Goal: Information Seeking & Learning: Learn about a topic

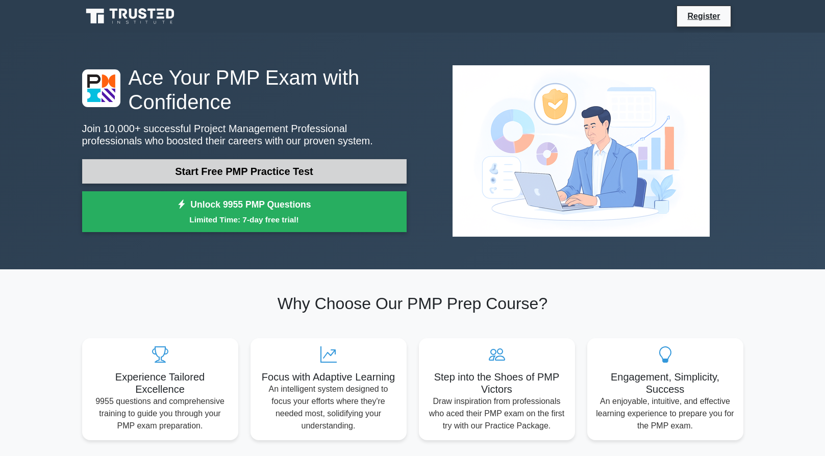
click at [298, 166] on link "Start Free PMP Practice Test" at bounding box center [244, 171] width 324 height 24
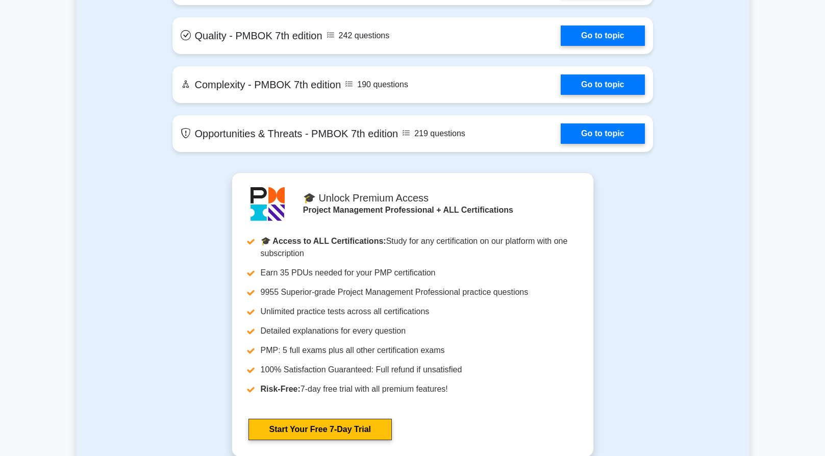
scroll to position [2347, 0]
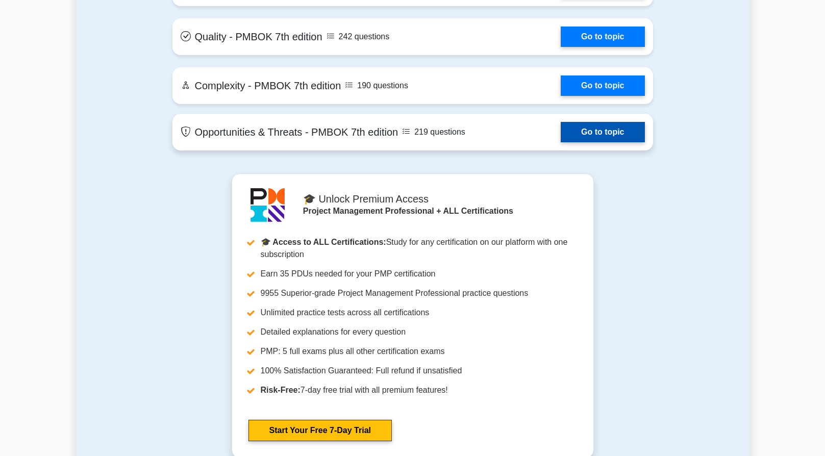
click at [581, 140] on link "Go to topic" at bounding box center [603, 132] width 84 height 20
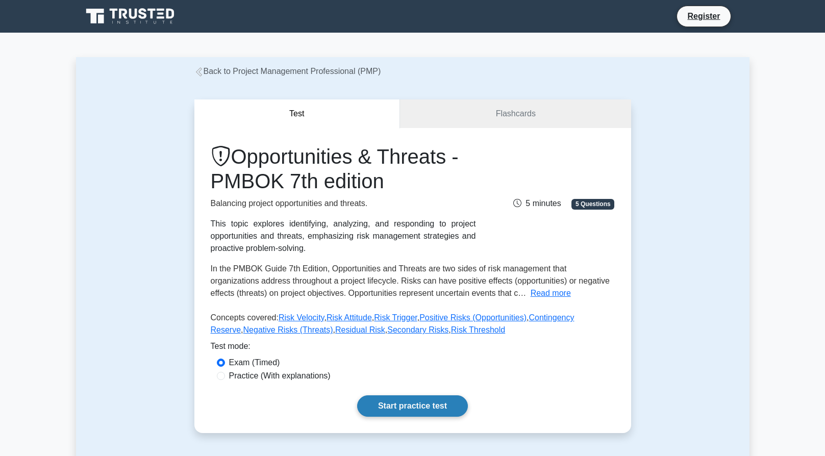
click at [442, 406] on link "Start practice test" at bounding box center [412, 405] width 111 height 21
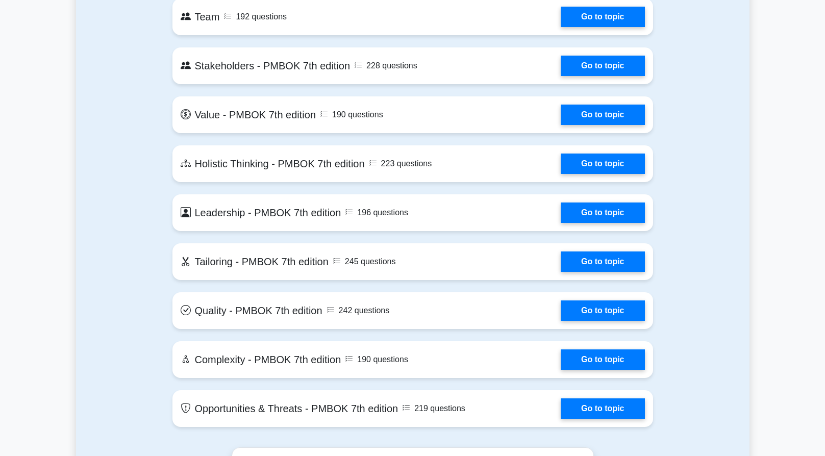
scroll to position [2245, 0]
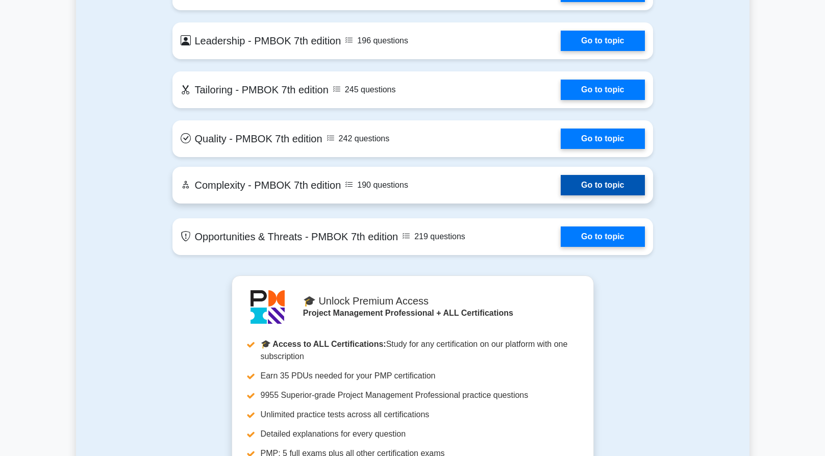
click at [589, 188] on link "Go to topic" at bounding box center [603, 185] width 84 height 20
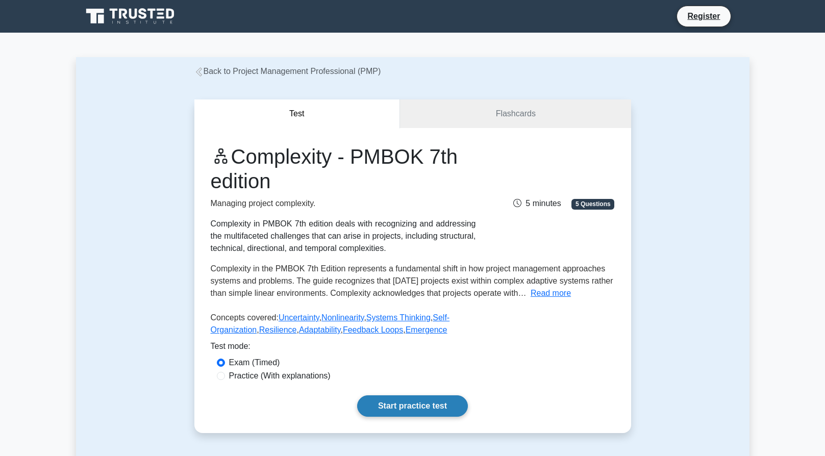
click at [397, 405] on link "Start practice test" at bounding box center [412, 405] width 111 height 21
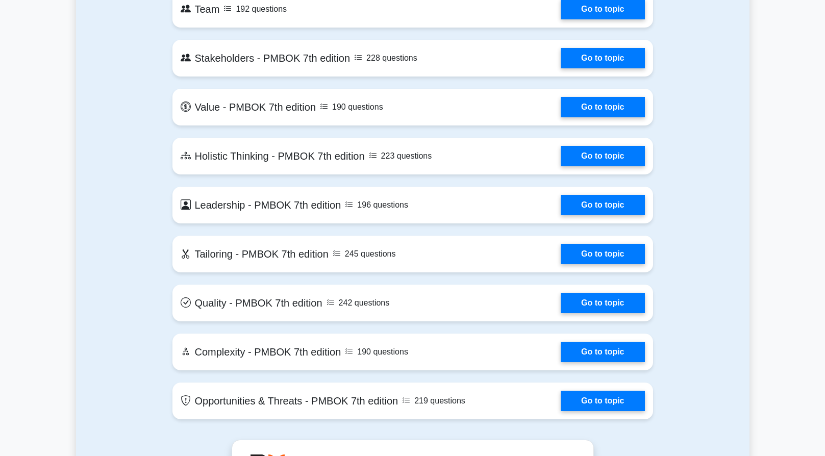
scroll to position [2245, 0]
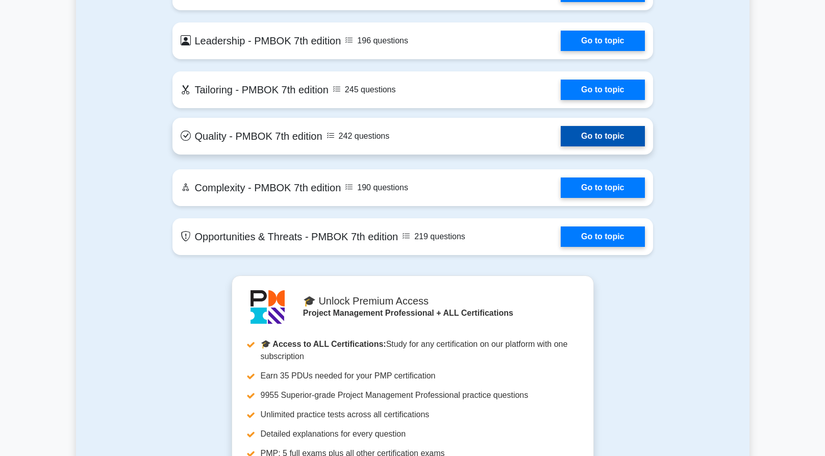
click at [561, 142] on link "Go to topic" at bounding box center [603, 136] width 84 height 20
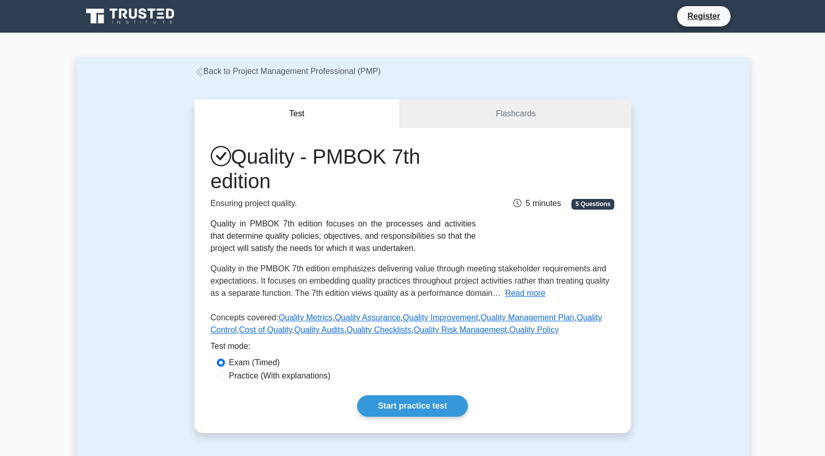
click at [302, 377] on label "Practice (With explanations)" at bounding box center [280, 376] width 102 height 12
click at [225, 377] on input "Practice (With explanations)" at bounding box center [221, 376] width 8 height 8
radio input "true"
click at [390, 404] on link "Start practice test" at bounding box center [412, 405] width 111 height 21
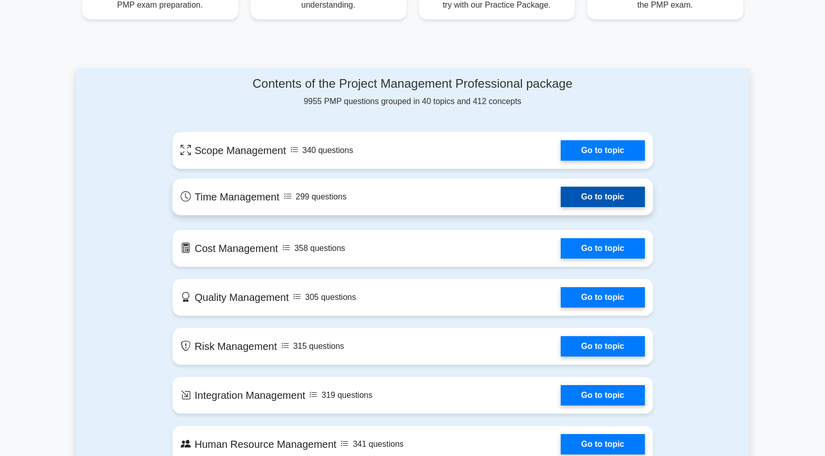
scroll to position [459, 0]
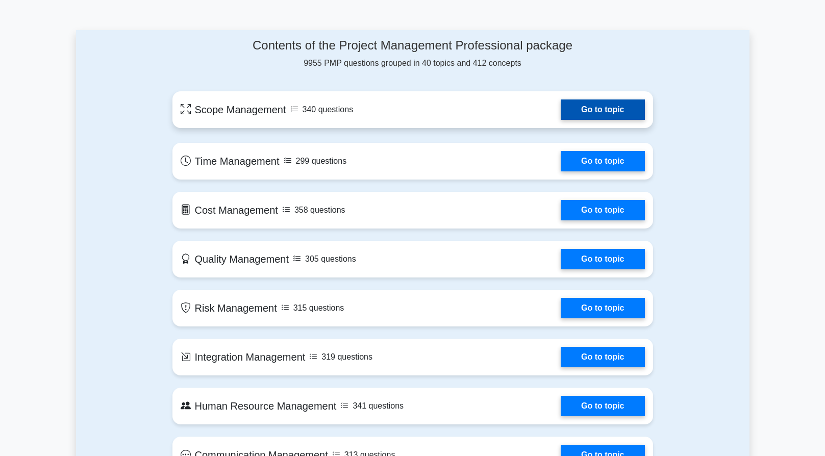
click at [609, 106] on link "Go to topic" at bounding box center [603, 109] width 84 height 20
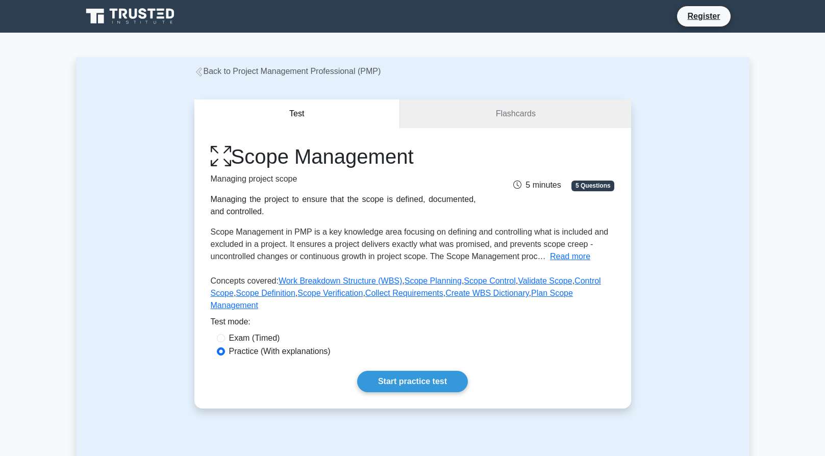
click at [266, 332] on label "Exam (Timed)" at bounding box center [254, 338] width 51 height 12
click at [225, 334] on input "Exam (Timed)" at bounding box center [221, 338] width 8 height 8
radio input "true"
click at [399, 371] on link "Start practice test" at bounding box center [412, 381] width 111 height 21
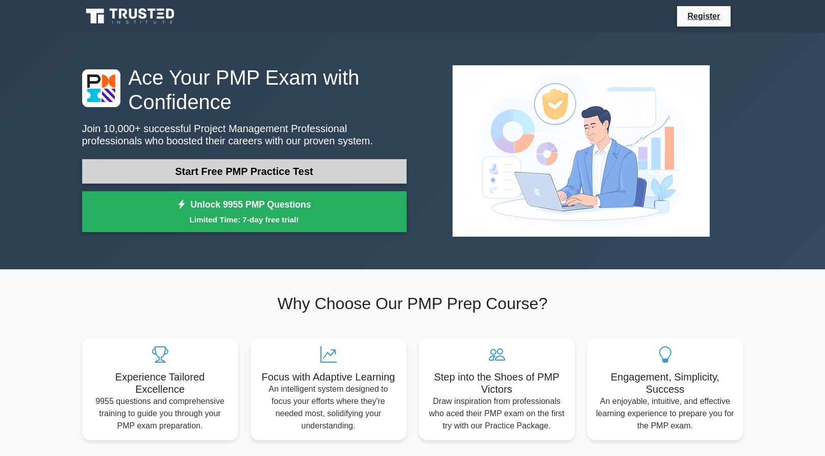
click at [246, 168] on link "Start Free PMP Practice Test" at bounding box center [244, 171] width 324 height 24
